Goal: Information Seeking & Learning: Learn about a topic

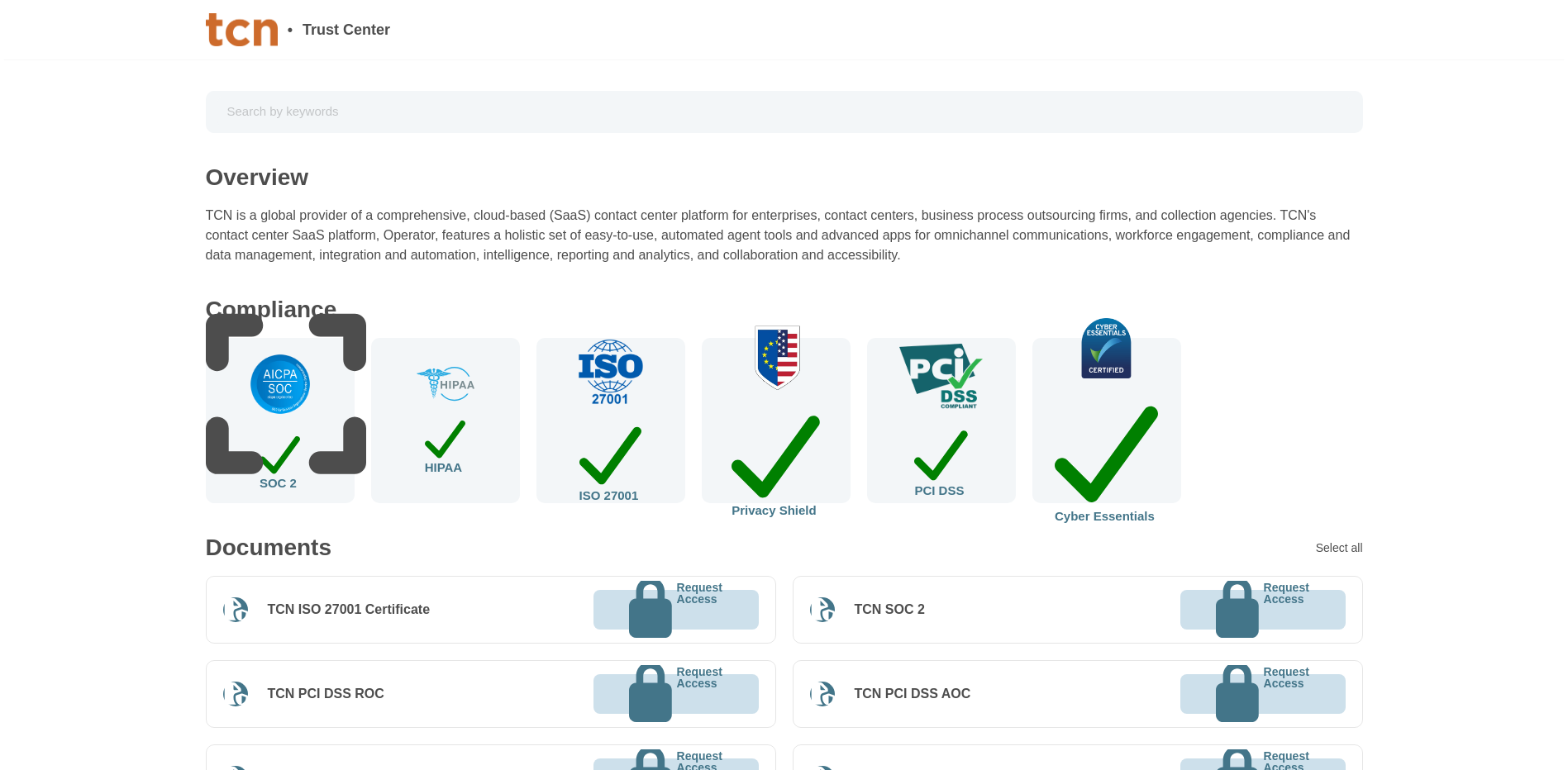
drag, startPoint x: 254, startPoint y: 36, endPoint x: 234, endPoint y: 30, distance: 20.9
click at [234, 30] on img at bounding box center [242, 29] width 72 height 33
click at [267, 29] on img at bounding box center [242, 29] width 72 height 33
click at [249, 26] on img at bounding box center [242, 29] width 72 height 33
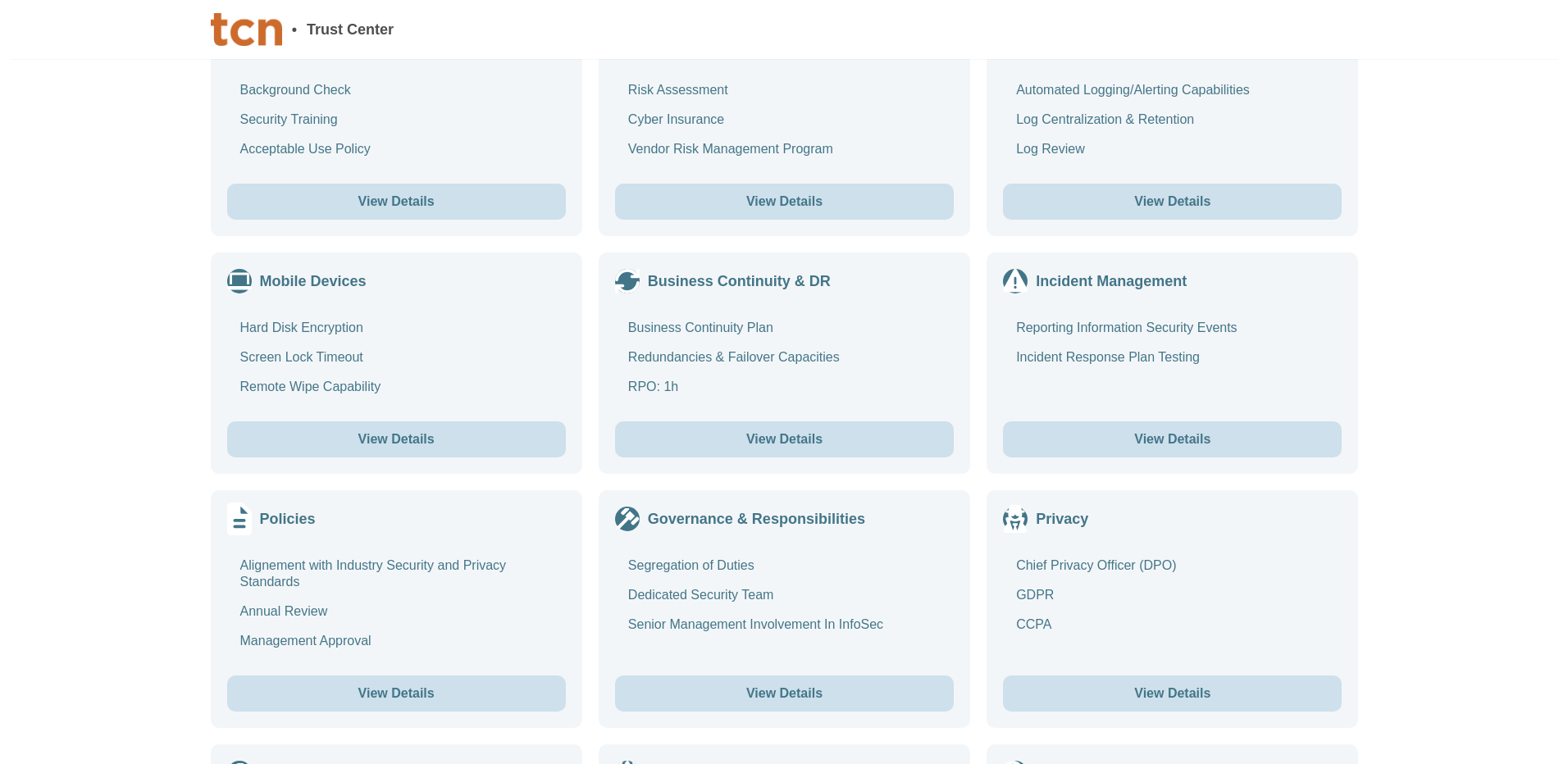
scroll to position [1779, 0]
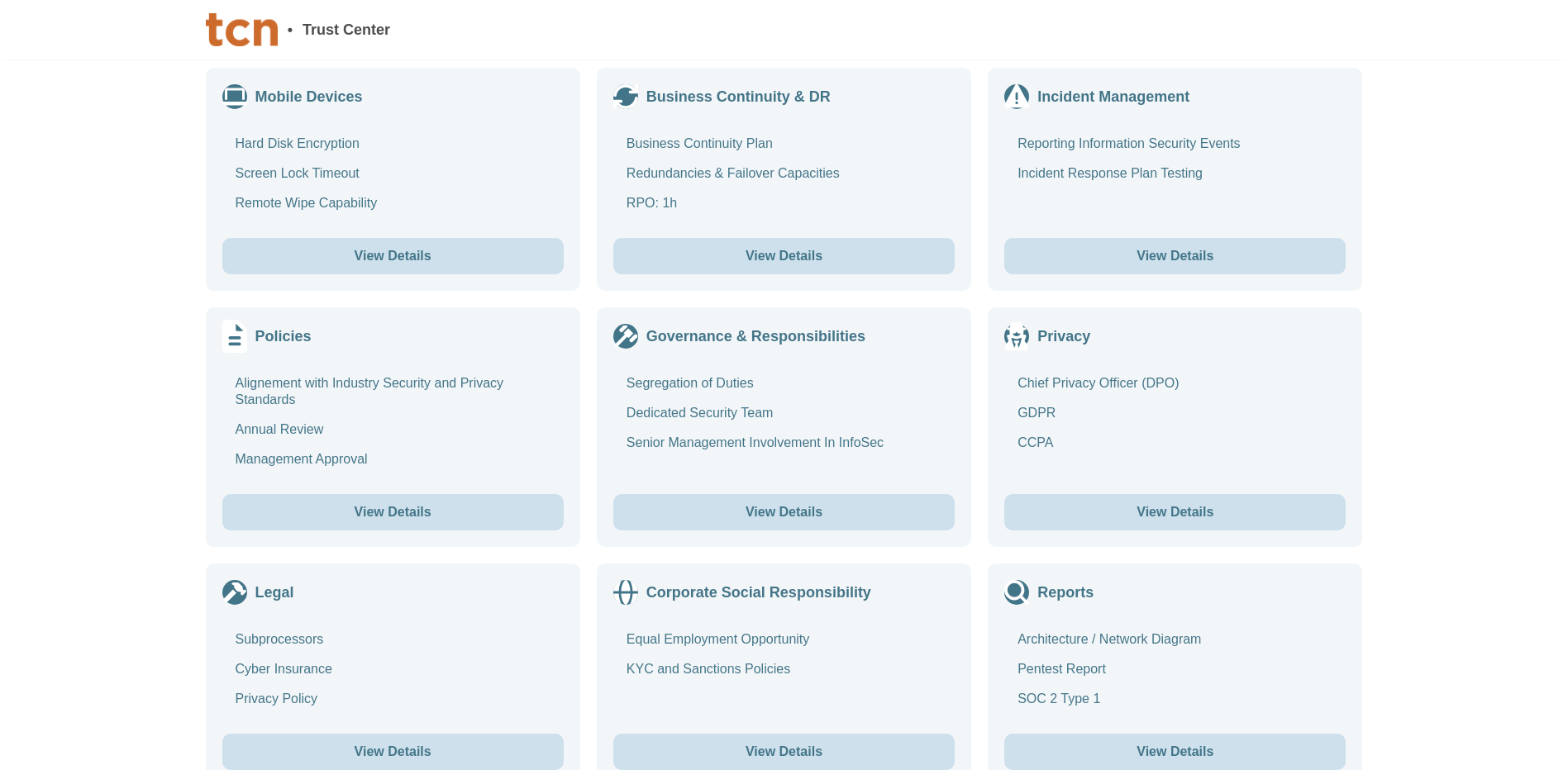
click at [286, 375] on div "Alignement with Industry Security and Privacy Standards" at bounding box center [399, 391] width 328 height 33
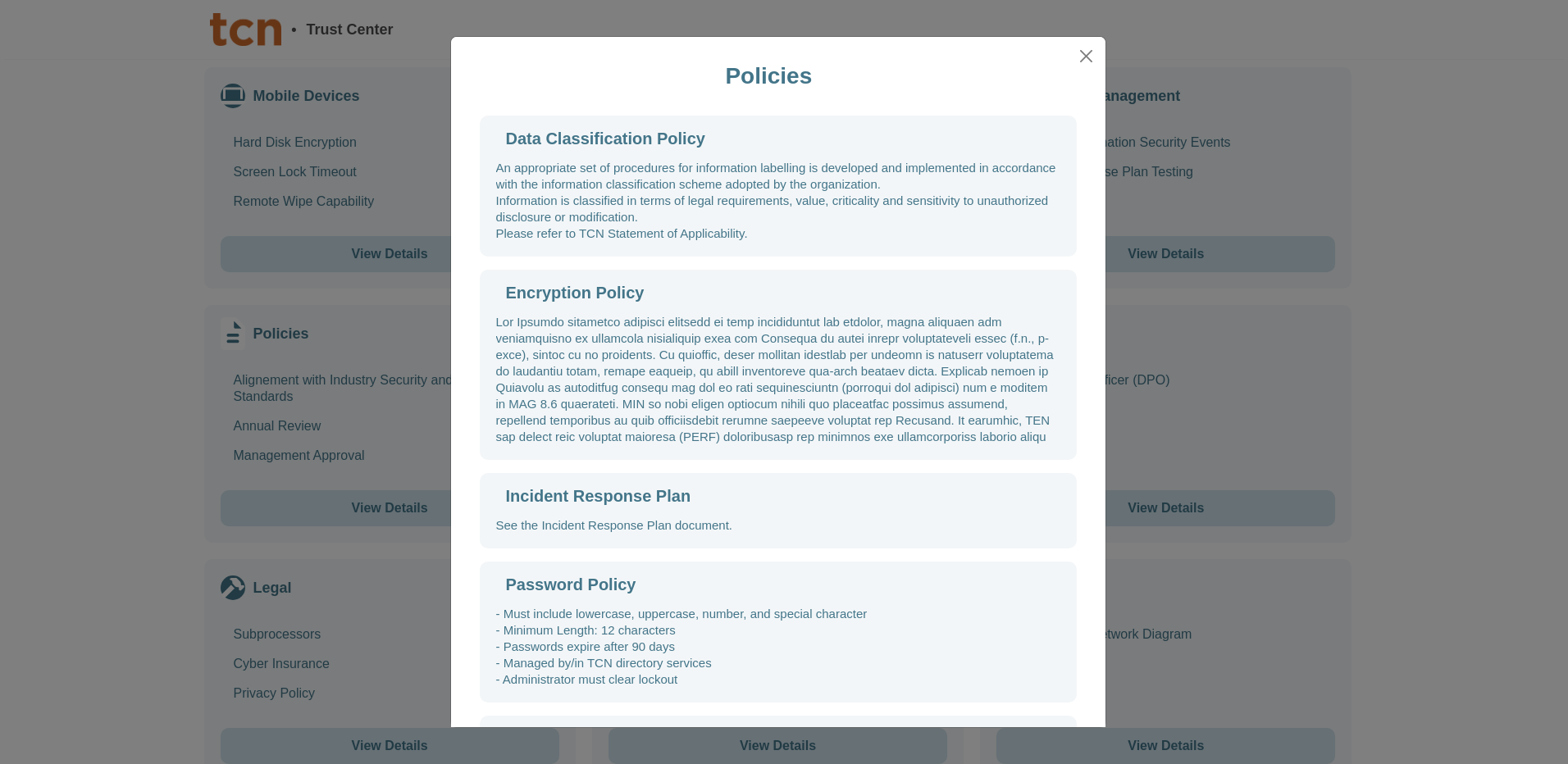
scroll to position [1476, 0]
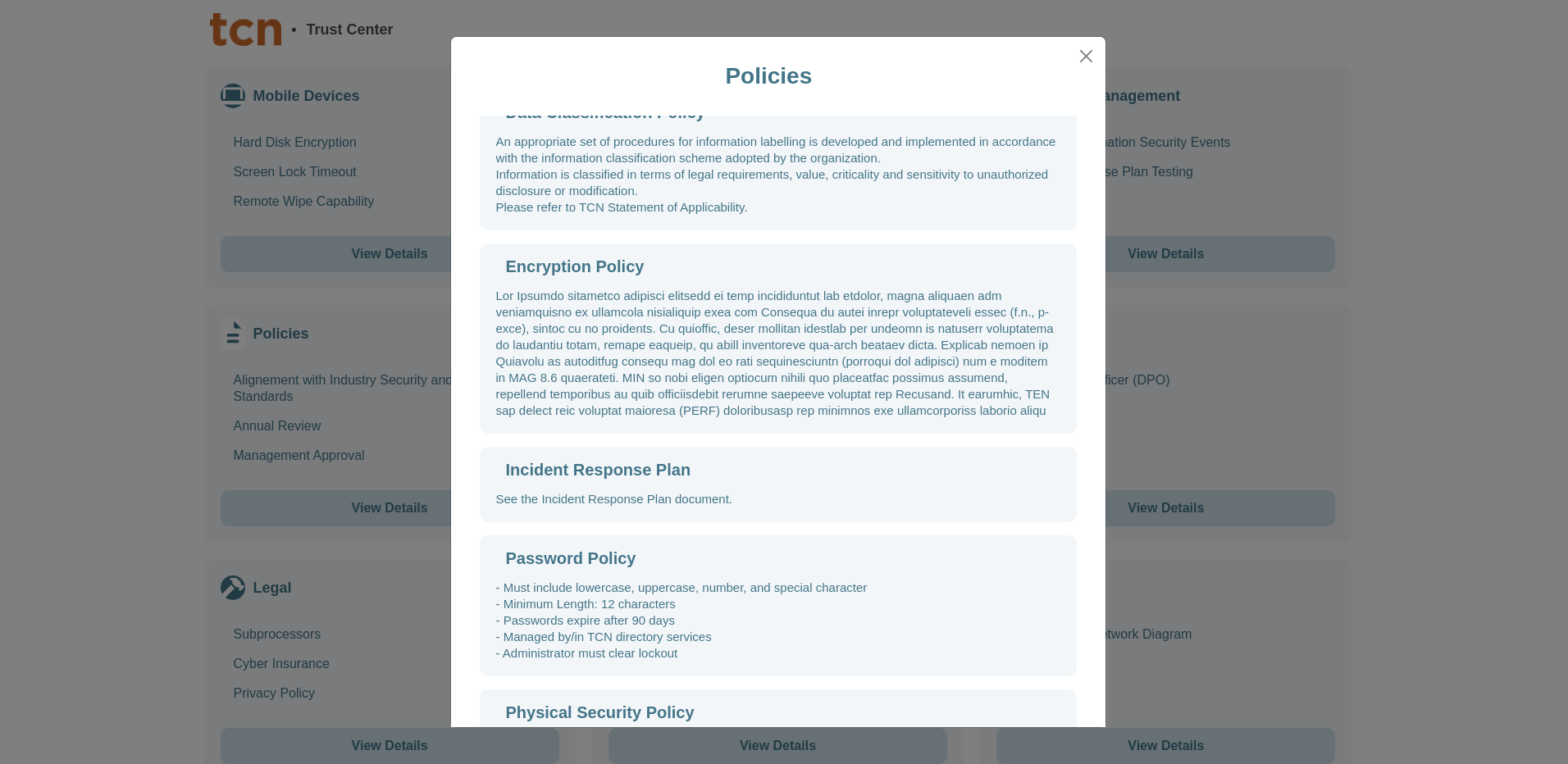
click at [684, 376] on div at bounding box center [778, 352] width 564 height 131
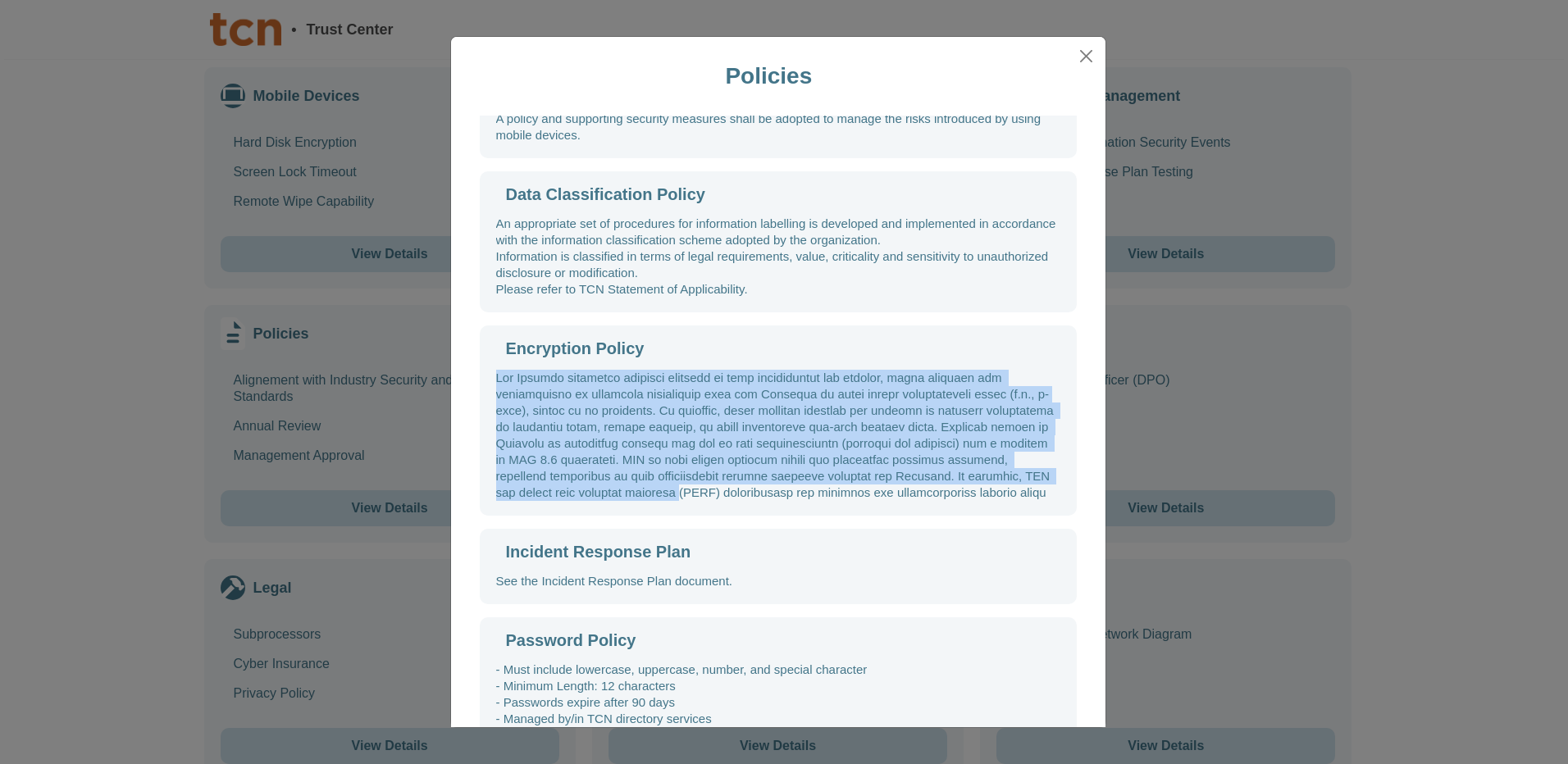
scroll to position [147, 0]
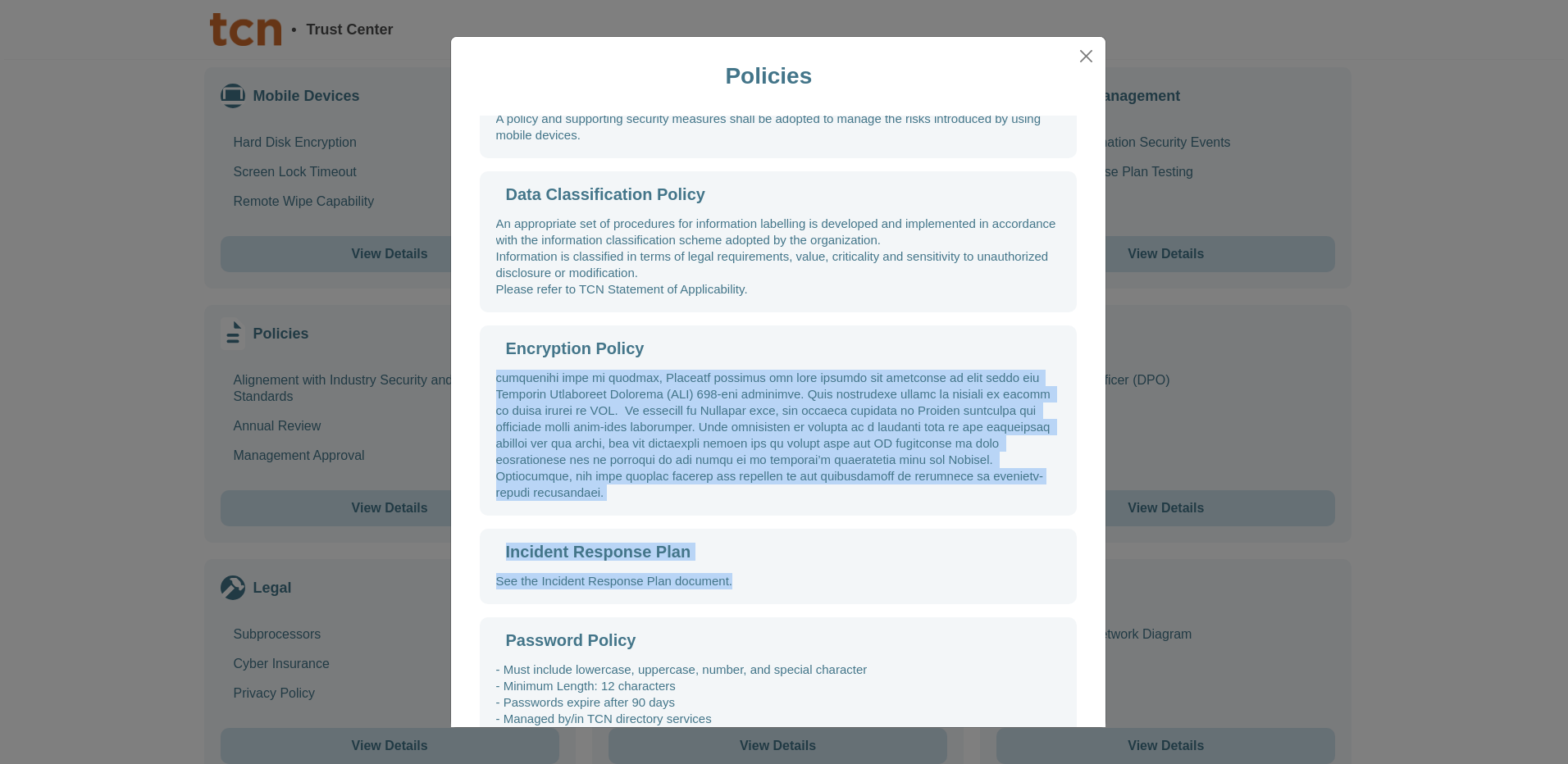
drag, startPoint x: 498, startPoint y: 398, endPoint x: 1121, endPoint y: 568, distance: 645.8
click at [1121, 568] on div "Policies Alignement with Industry Security and Privacy Standards TCN has adopte…" at bounding box center [784, 382] width 1568 height 764
copy div "The Company maintains policies relating to data transmission and storage, which…"
click at [724, 457] on div at bounding box center [778, 435] width 564 height 131
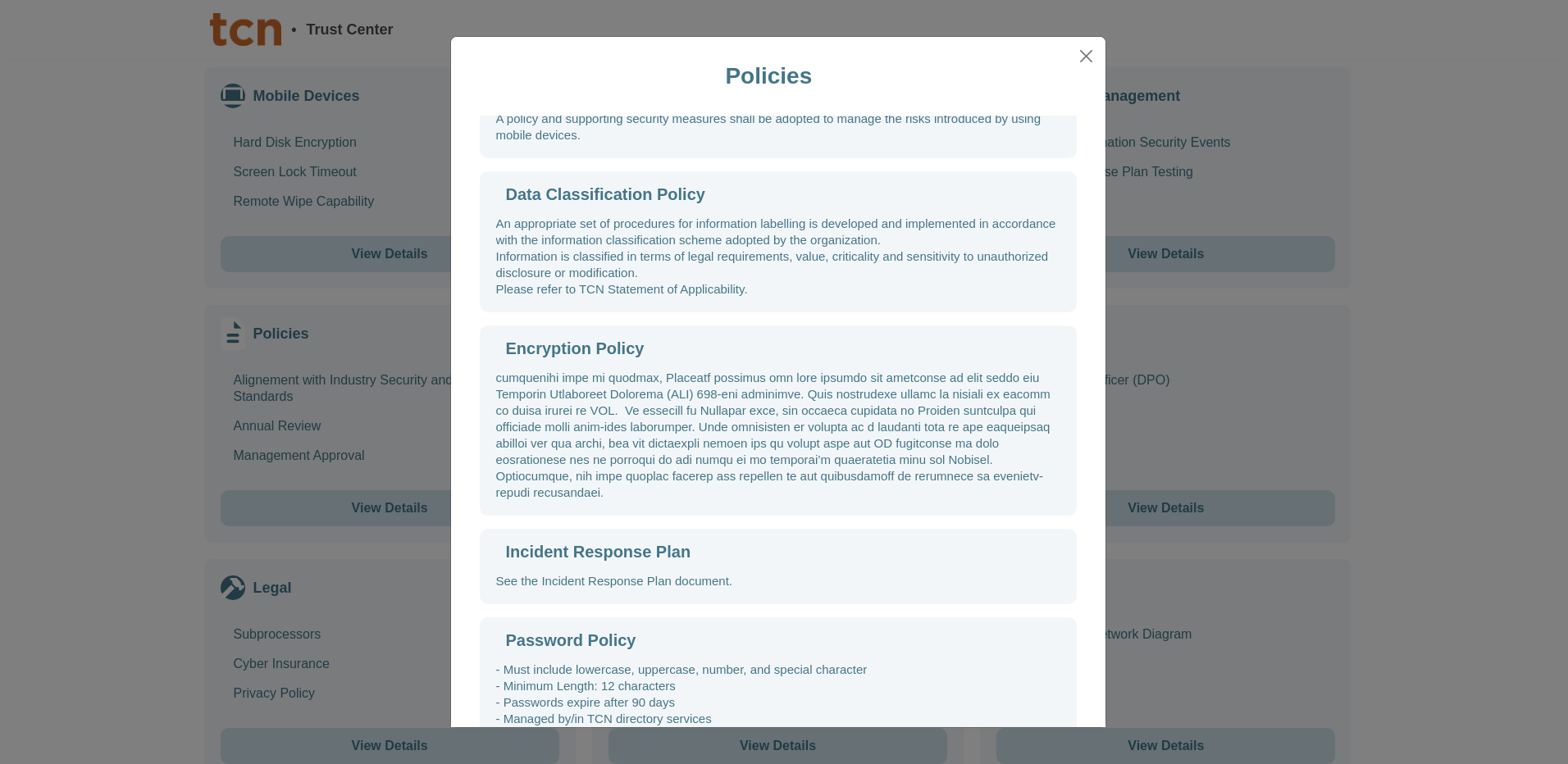
click at [530, 441] on div at bounding box center [778, 435] width 564 height 131
click at [532, 440] on div at bounding box center [778, 435] width 564 height 131
click at [533, 440] on div at bounding box center [778, 435] width 564 height 131
click at [642, 444] on div at bounding box center [778, 435] width 564 height 131
drag, startPoint x: 642, startPoint y: 444, endPoint x: 833, endPoint y: 507, distance: 201.1
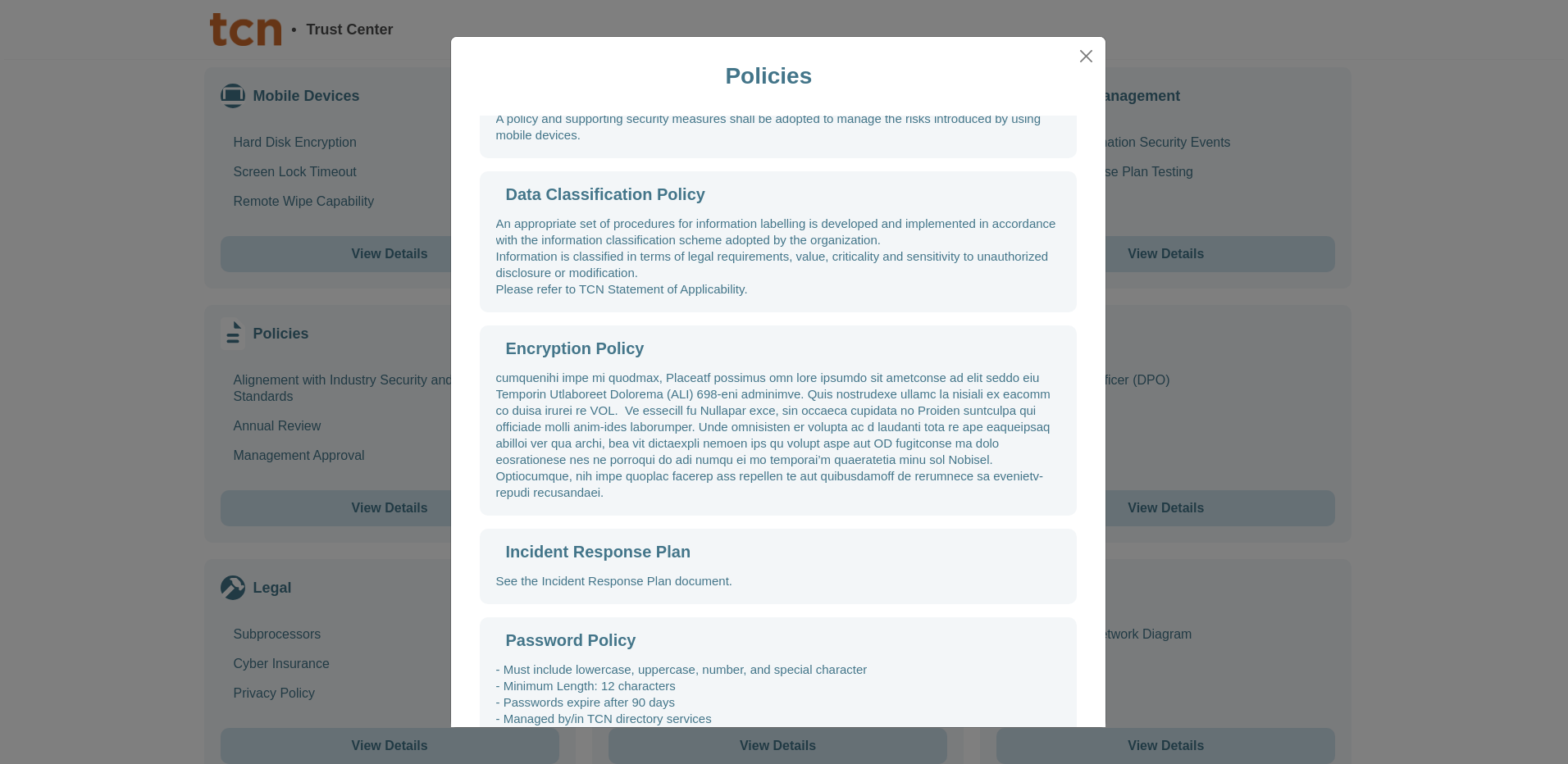
click at [808, 501] on div at bounding box center [778, 435] width 564 height 131
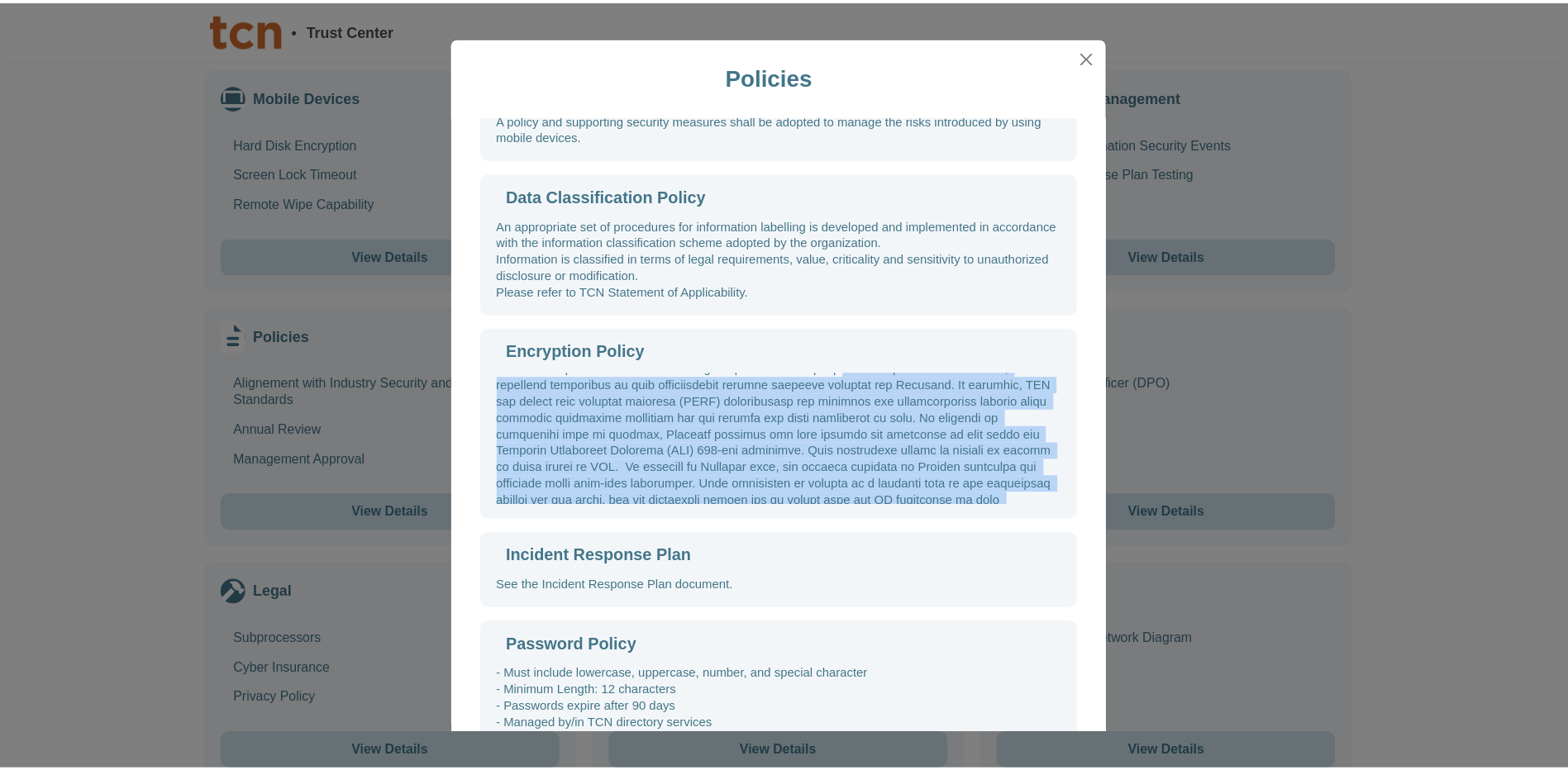
scroll to position [0, 0]
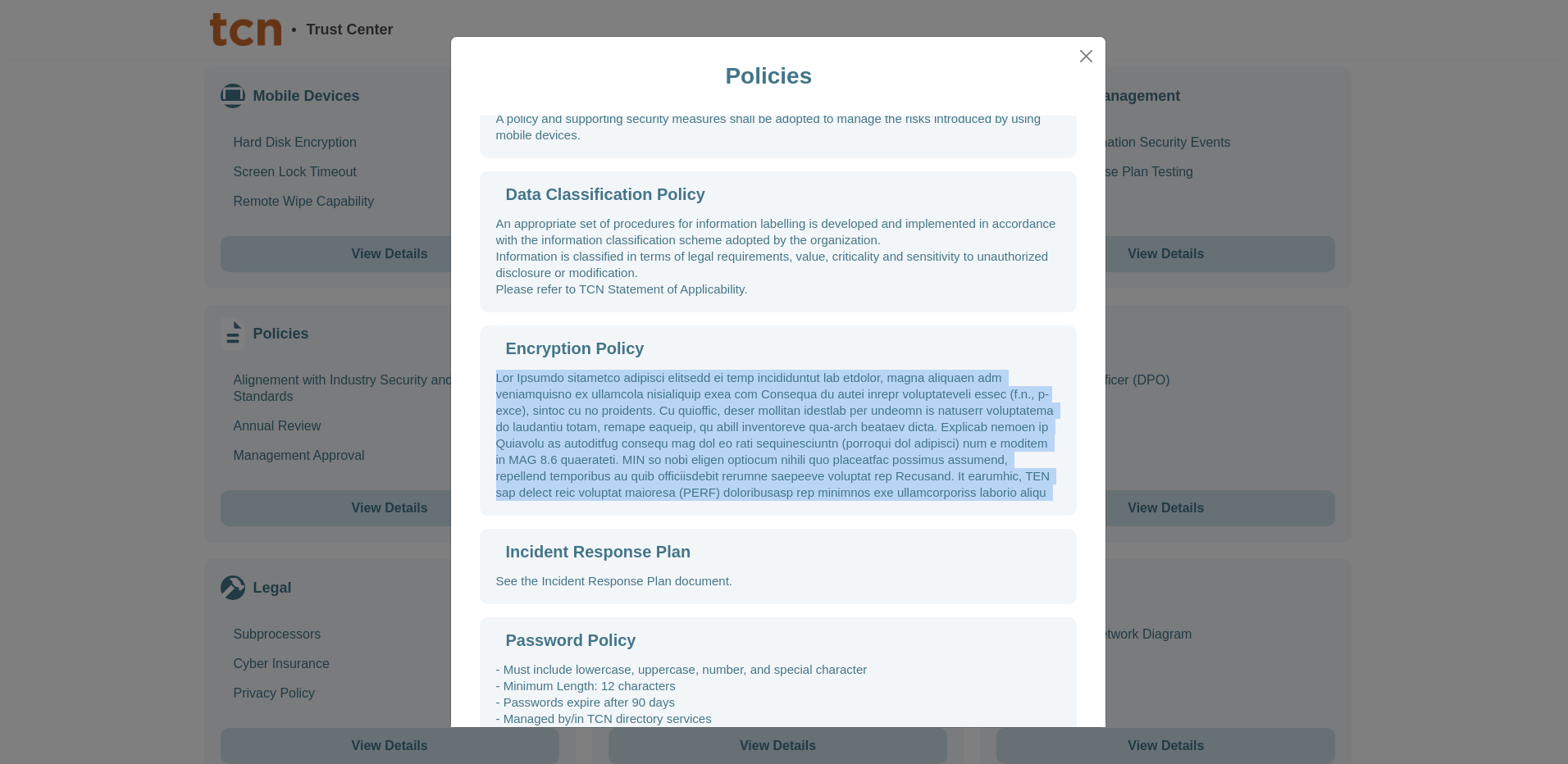
drag, startPoint x: 840, startPoint y: 517, endPoint x: 496, endPoint y: 392, distance: 366.0
click at [496, 392] on div at bounding box center [778, 435] width 564 height 131
drag, startPoint x: 496, startPoint y: 392, endPoint x: 639, endPoint y: 441, distance: 151.2
copy div "The Company maintains policies relating to data transmission and storage, which…"
click at [1086, 57] on button "Close" at bounding box center [1086, 56] width 25 height 26
